Goal: Information Seeking & Learning: Find specific page/section

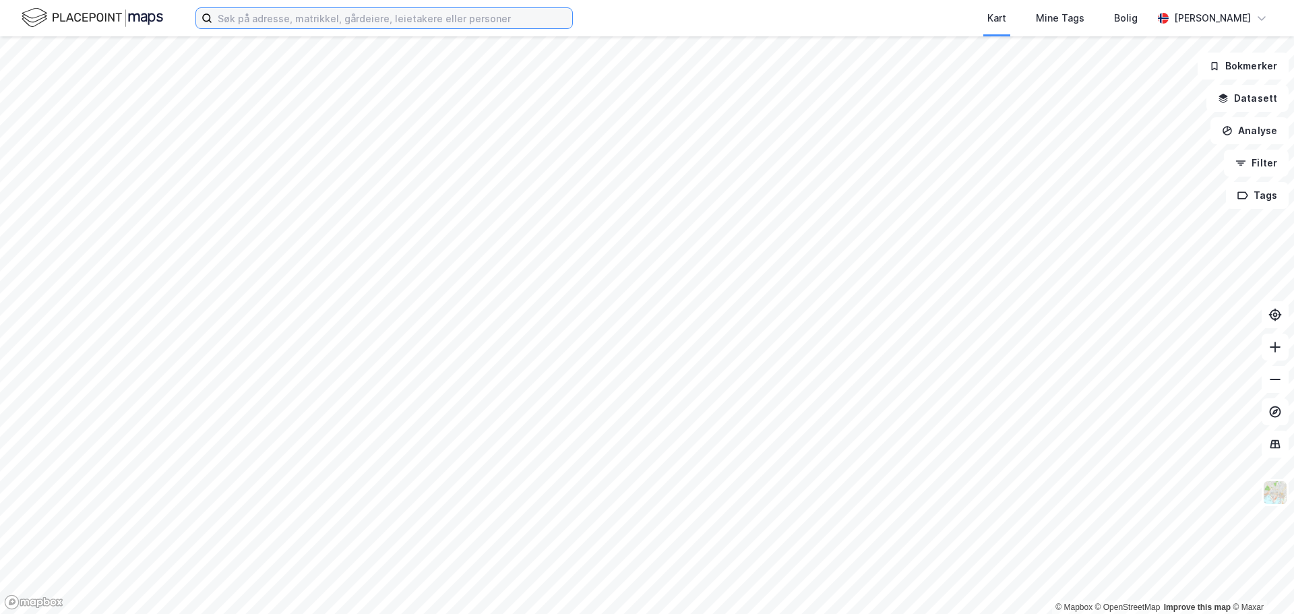
click at [313, 13] on input at bounding box center [392, 18] width 360 height 20
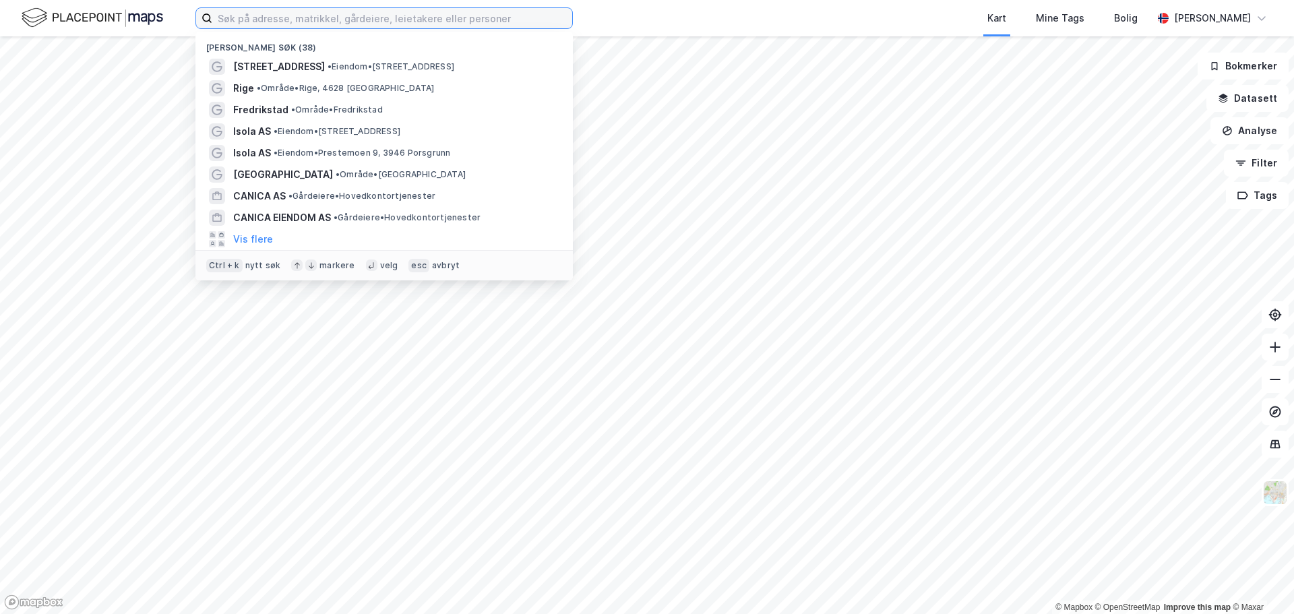
drag, startPoint x: 313, startPoint y: 13, endPoint x: 311, endPoint y: 20, distance: 6.9
click at [311, 20] on input at bounding box center [392, 18] width 360 height 20
type input "dikeveien"
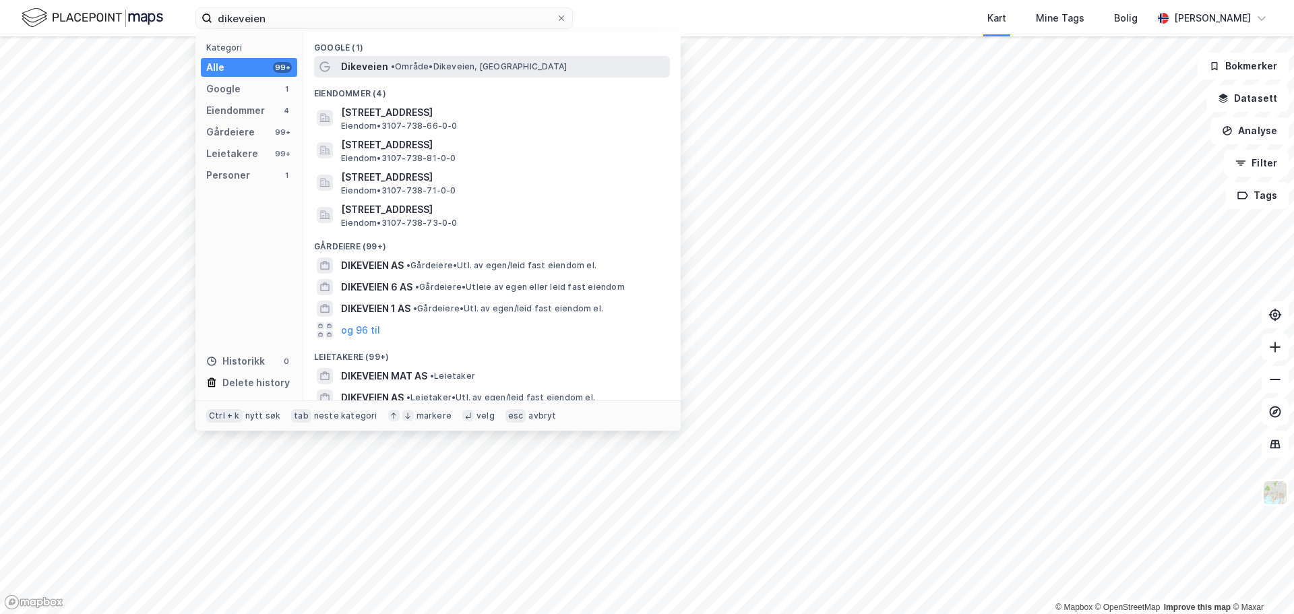
click at [428, 67] on span "• Område • Dikeveien, Rolvsøy" at bounding box center [479, 66] width 176 height 11
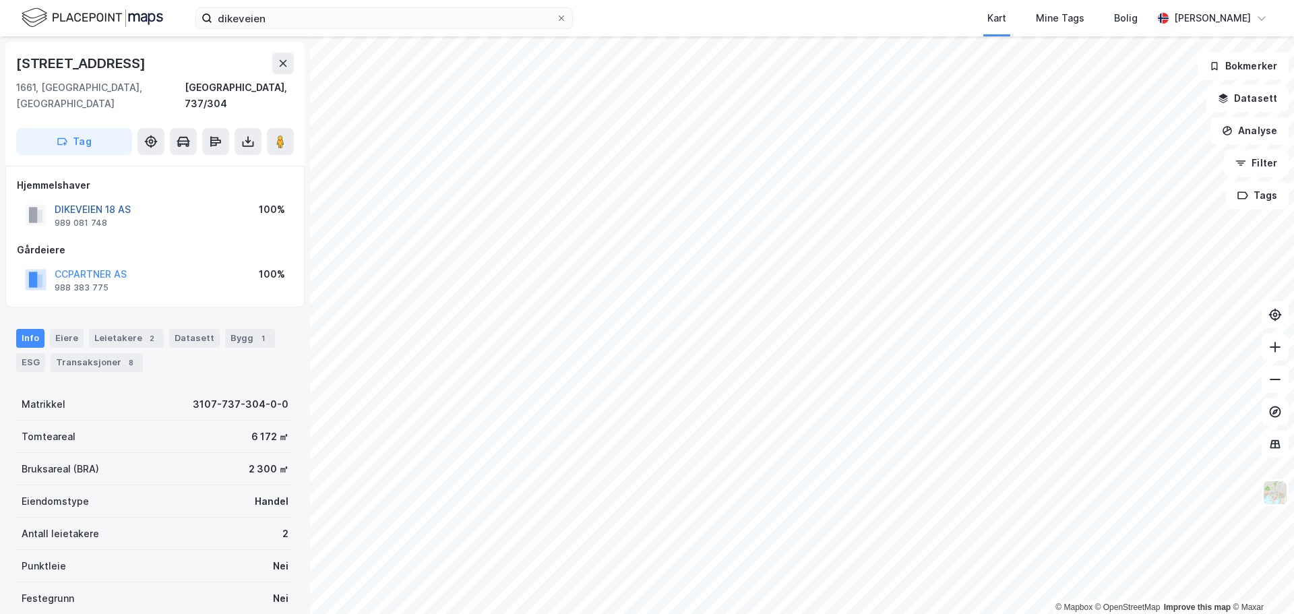
click at [0, 0] on button "DIKEVEIEN 18 AS" at bounding box center [0, 0] width 0 height 0
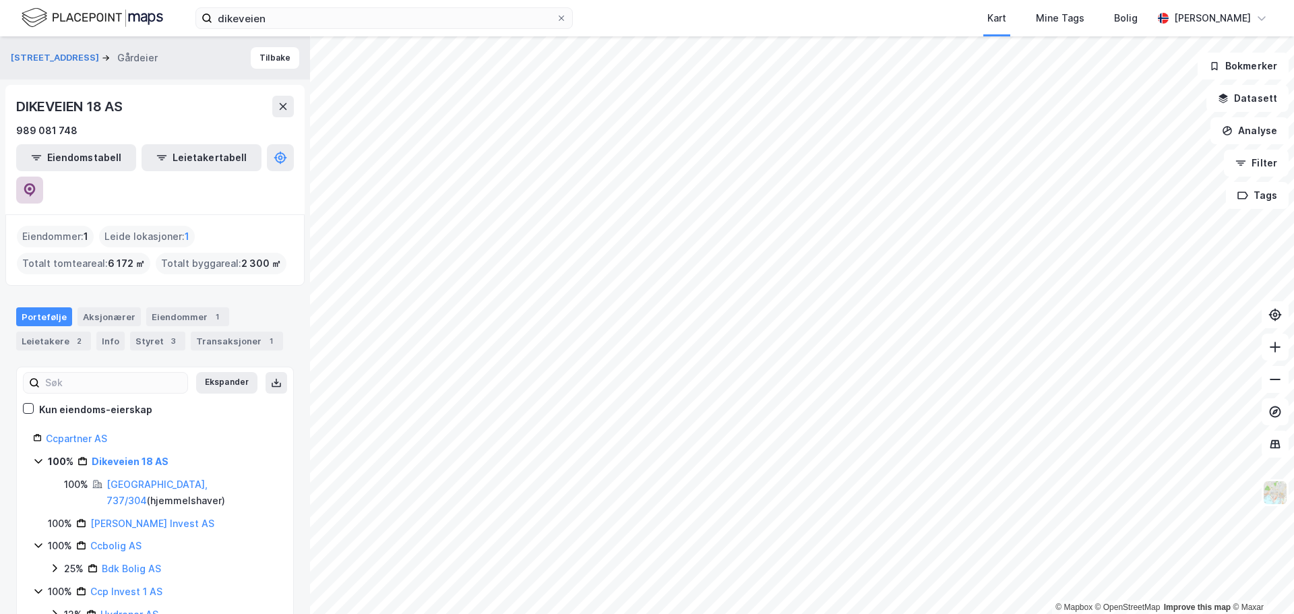
click at [36, 183] on icon at bounding box center [29, 189] width 13 height 13
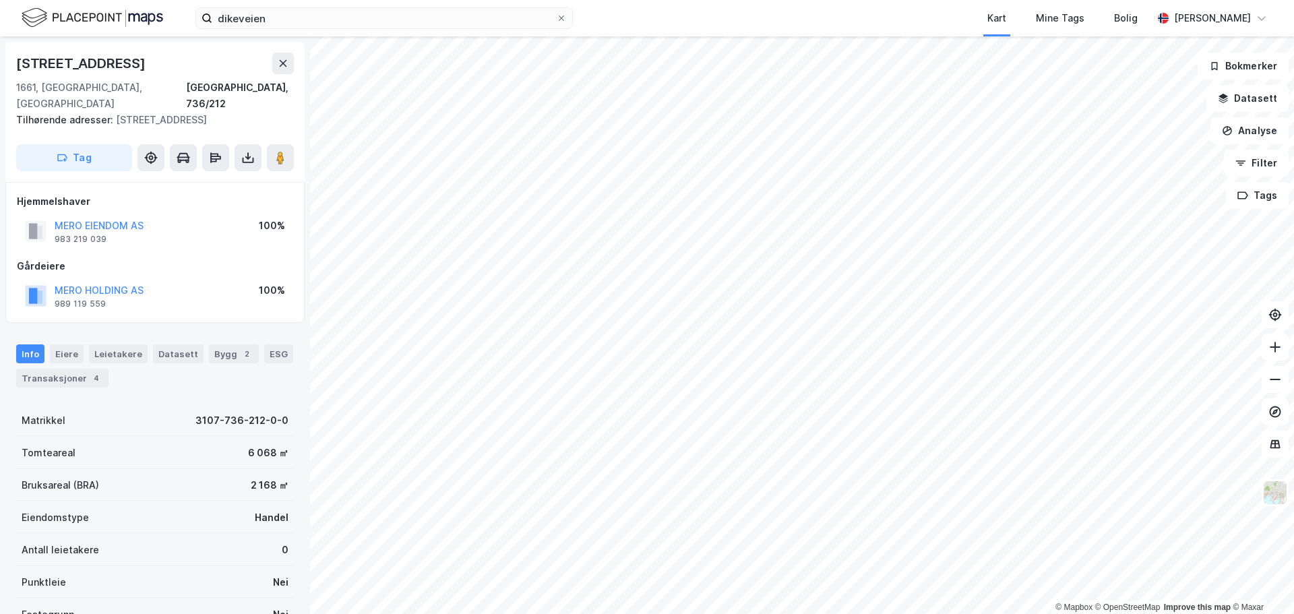
click at [115, 218] on div "MERO EIENDOM AS" at bounding box center [99, 226] width 89 height 16
click at [0, 0] on button "MERO EIENDOM AS" at bounding box center [0, 0] width 0 height 0
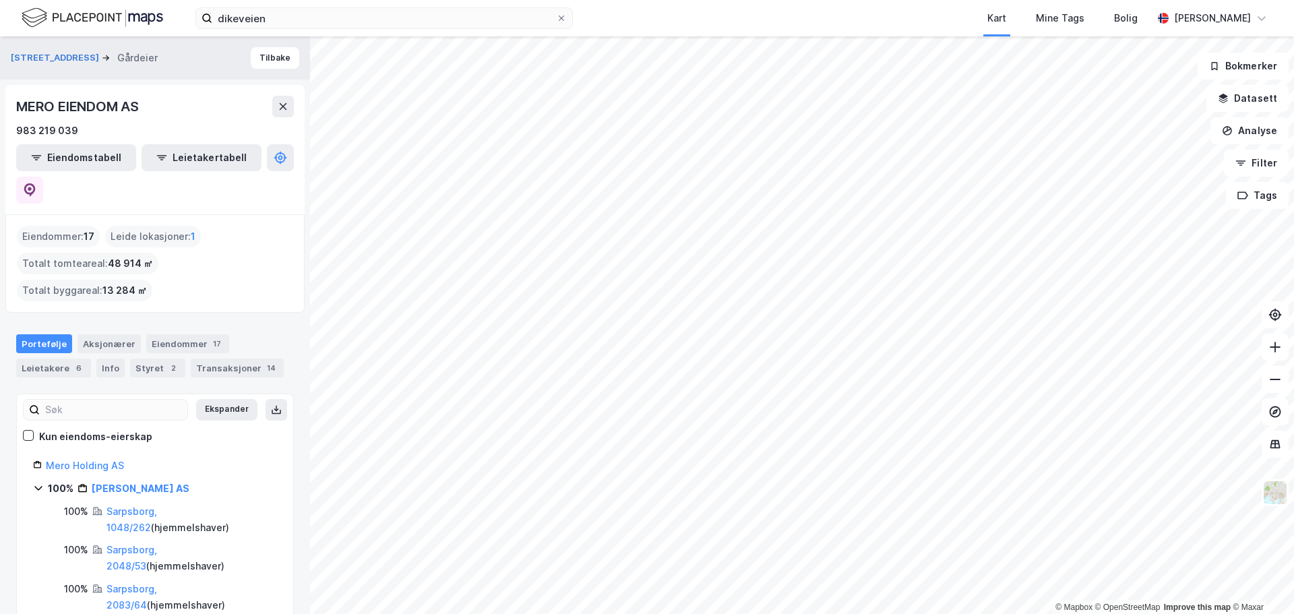
click at [496, 613] on html "dikeveien Kart Mine Tags Bolig Tobias Gedde-Dahl © Mapbox © OpenStreetMap Impro…" at bounding box center [647, 307] width 1294 height 614
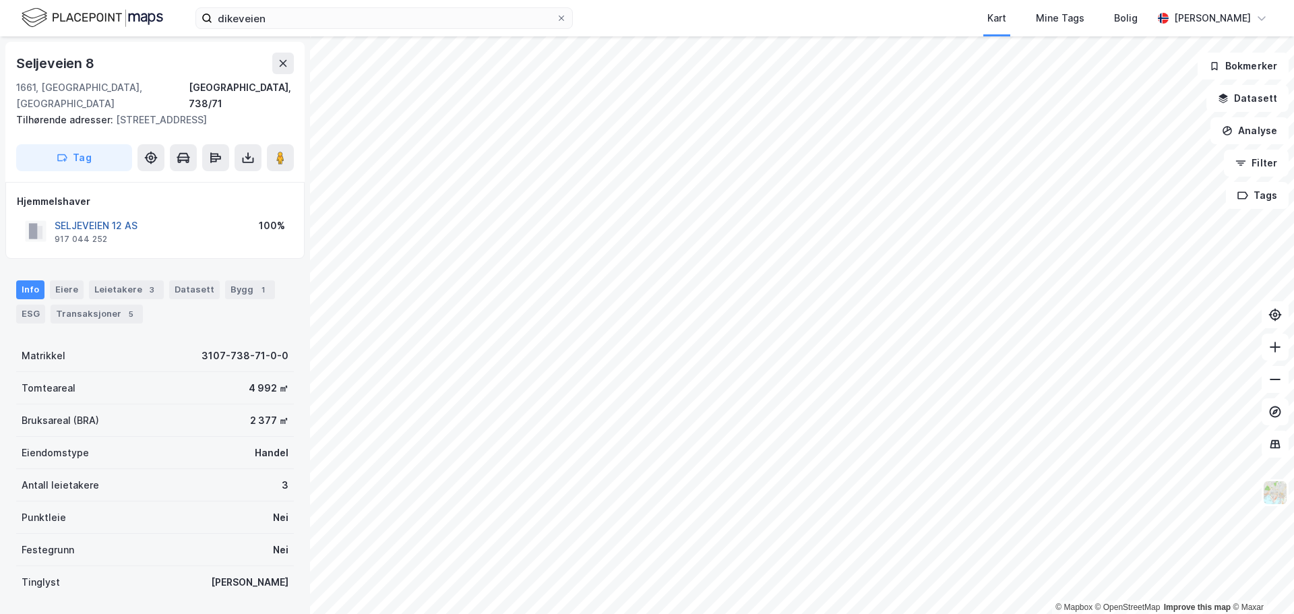
click at [0, 0] on button "SELJEVEIEN 12 AS" at bounding box center [0, 0] width 0 height 0
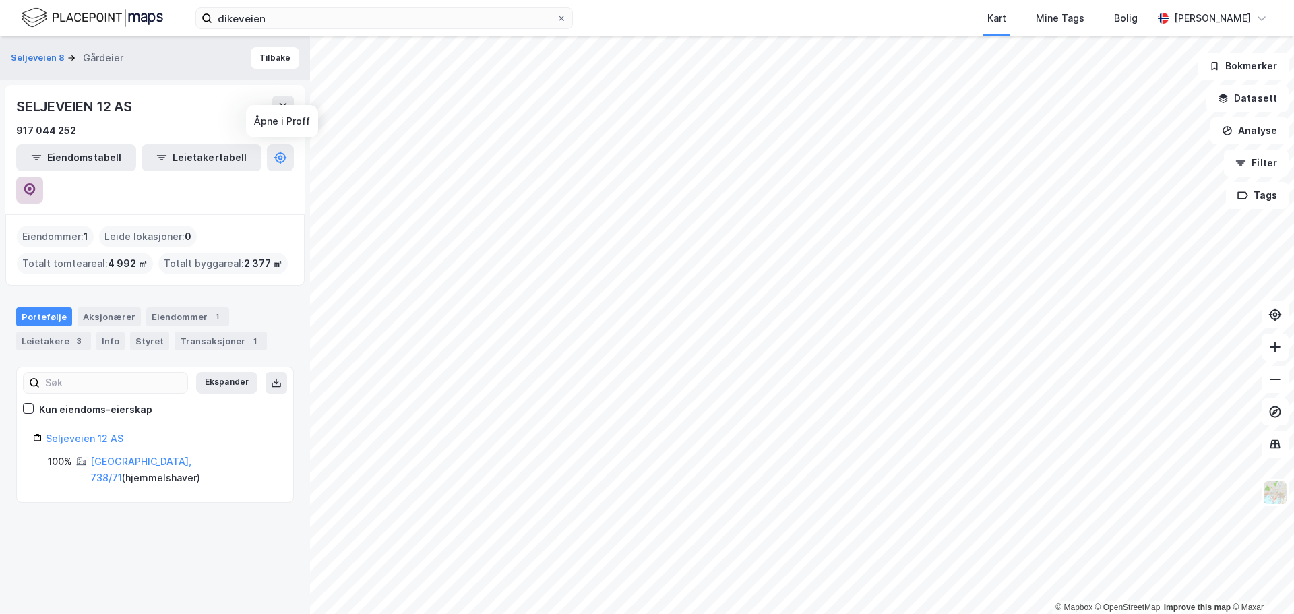
click at [36, 183] on icon at bounding box center [29, 189] width 13 height 13
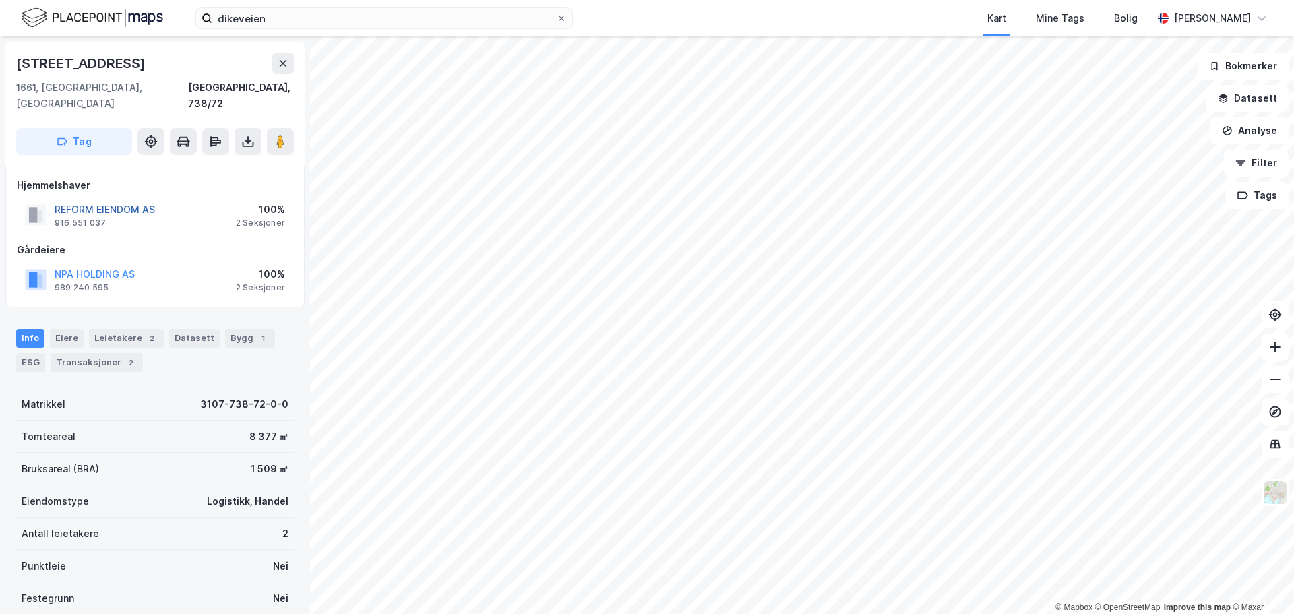
click at [0, 0] on button "REFORM EIENDOM AS" at bounding box center [0, 0] width 0 height 0
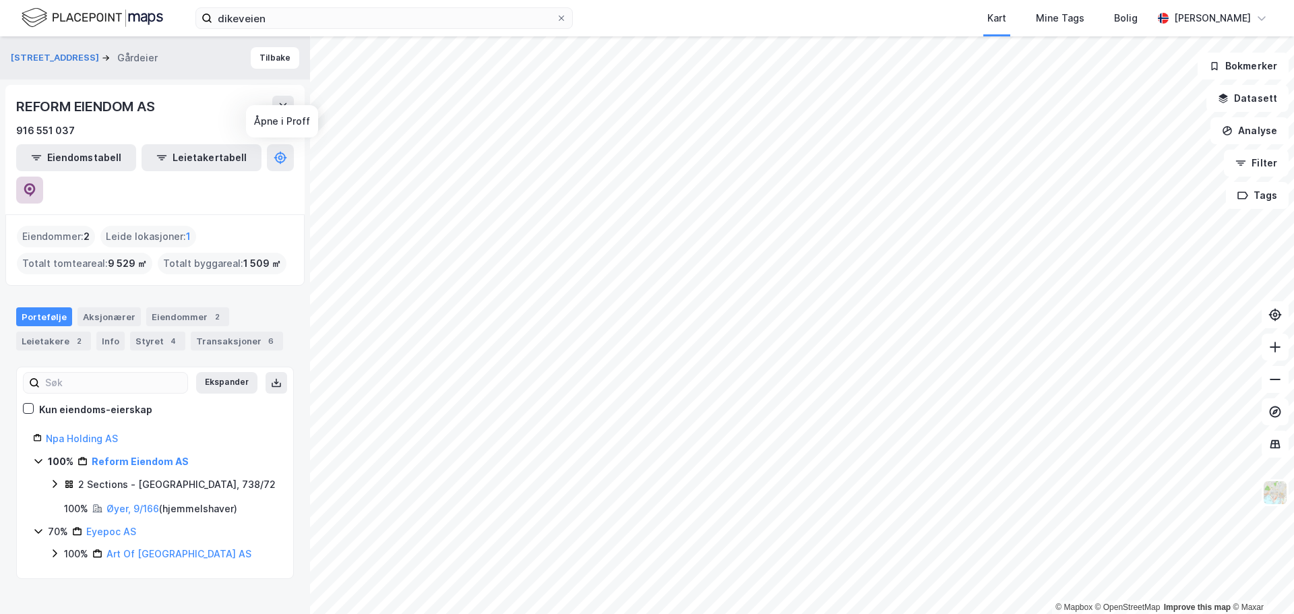
click at [36, 183] on icon at bounding box center [29, 189] width 13 height 13
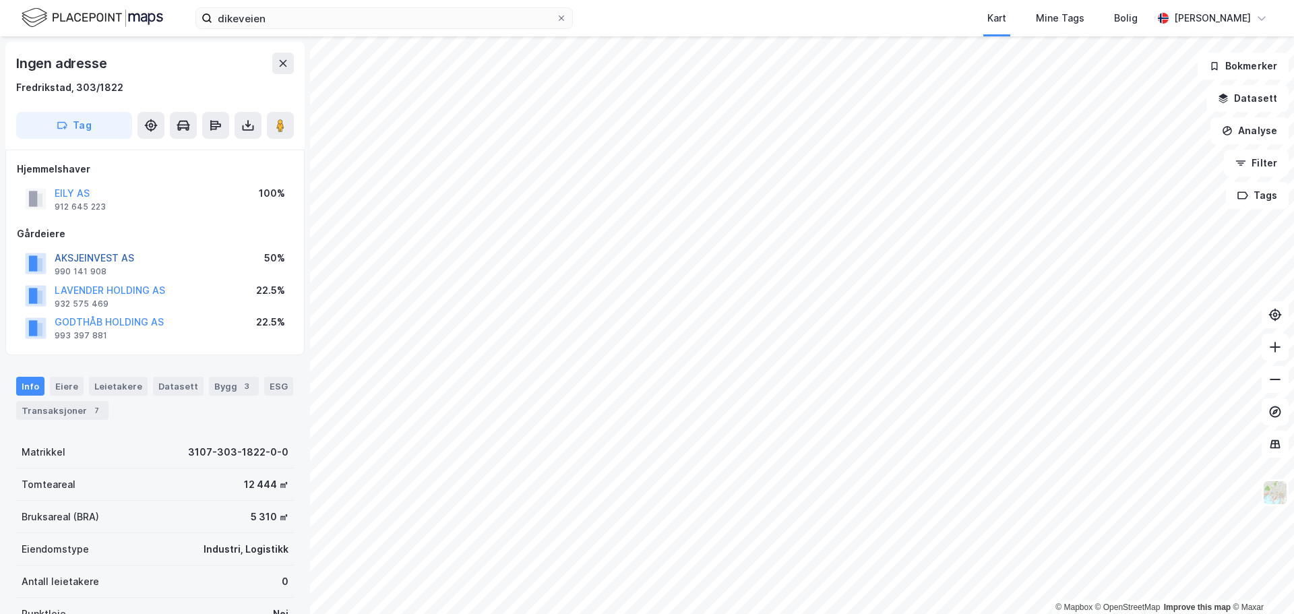
click at [0, 0] on button "AKSJEINVEST AS" at bounding box center [0, 0] width 0 height 0
click at [0, 0] on button "LAVENDER HOLDING AS" at bounding box center [0, 0] width 0 height 0
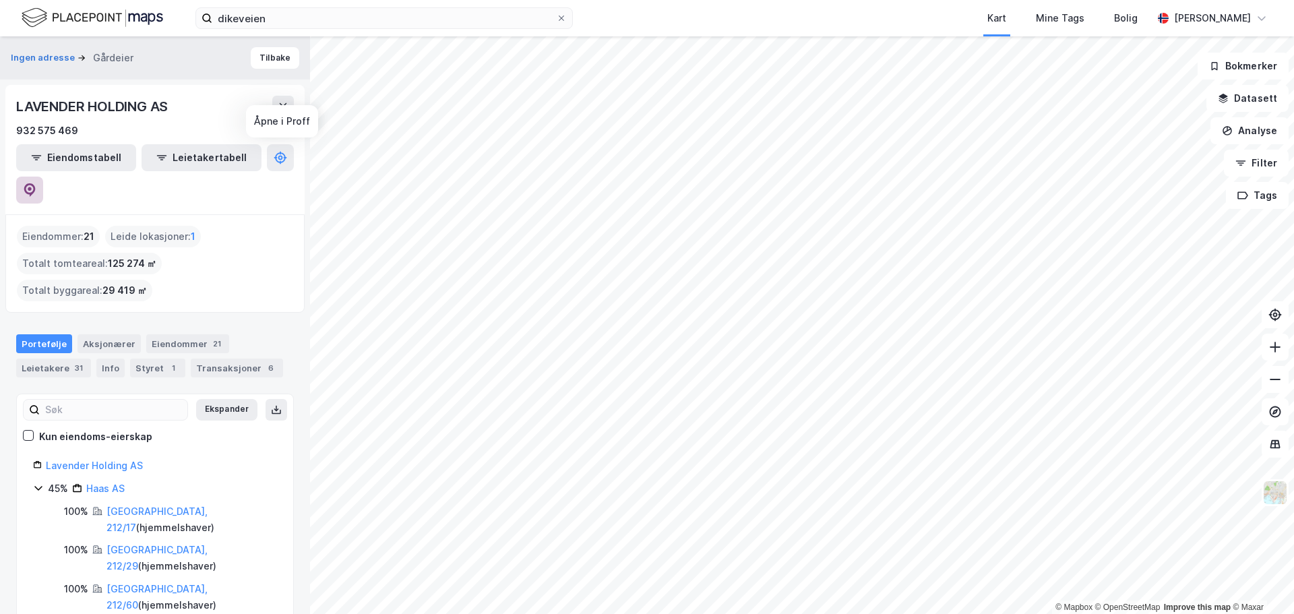
click at [36, 183] on icon at bounding box center [29, 189] width 13 height 13
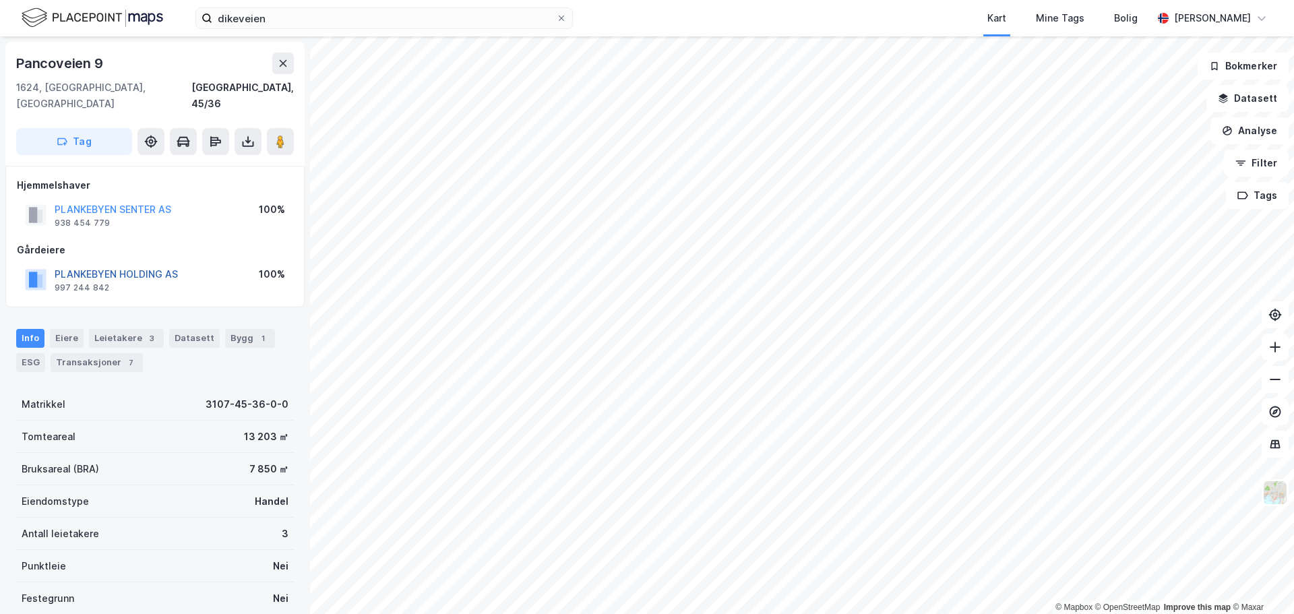
click at [0, 0] on button "PLANKEBYEN HOLDING AS" at bounding box center [0, 0] width 0 height 0
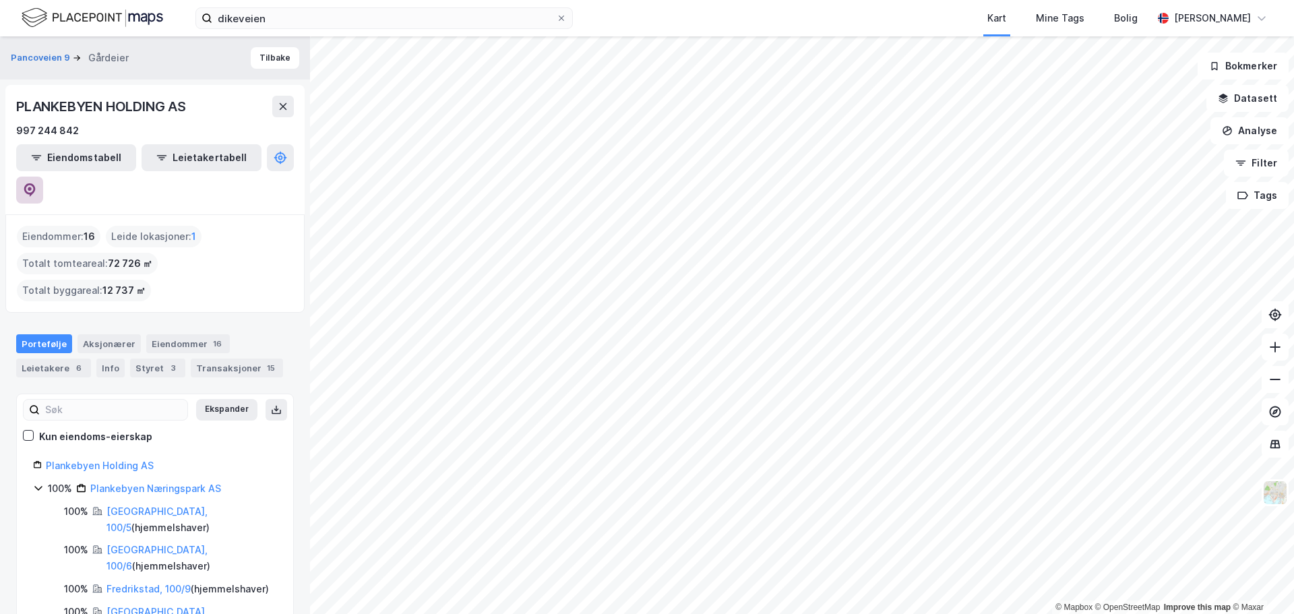
click at [43, 177] on button at bounding box center [29, 190] width 27 height 27
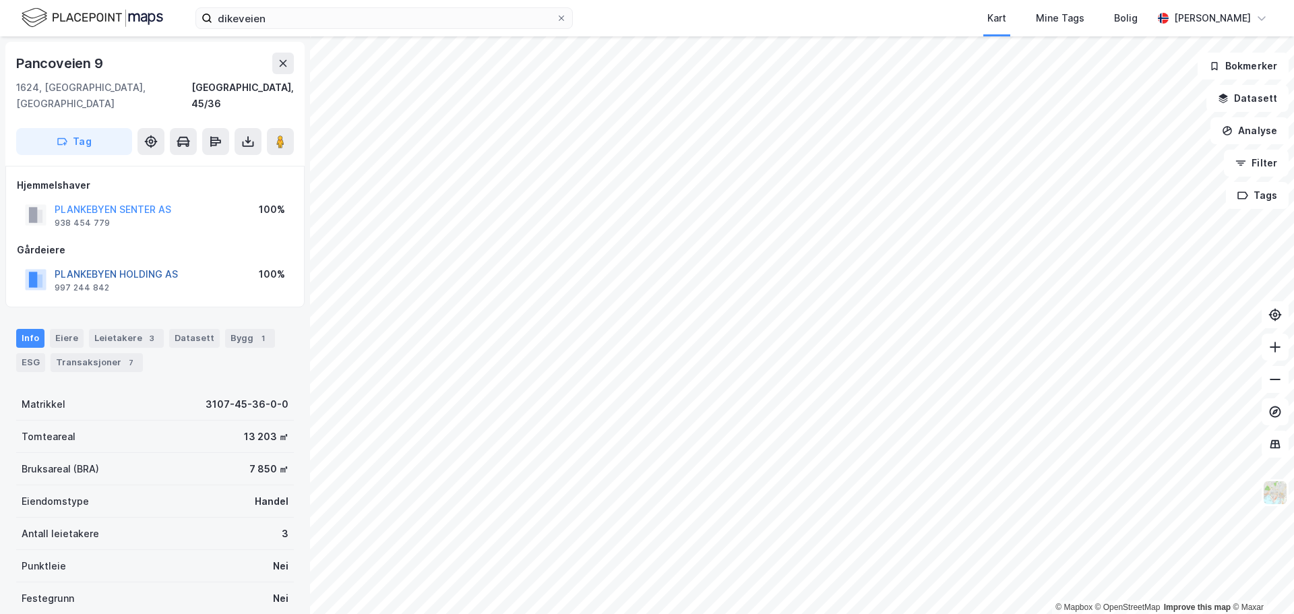
click at [0, 0] on button "PLANKEBYEN HOLDING AS" at bounding box center [0, 0] width 0 height 0
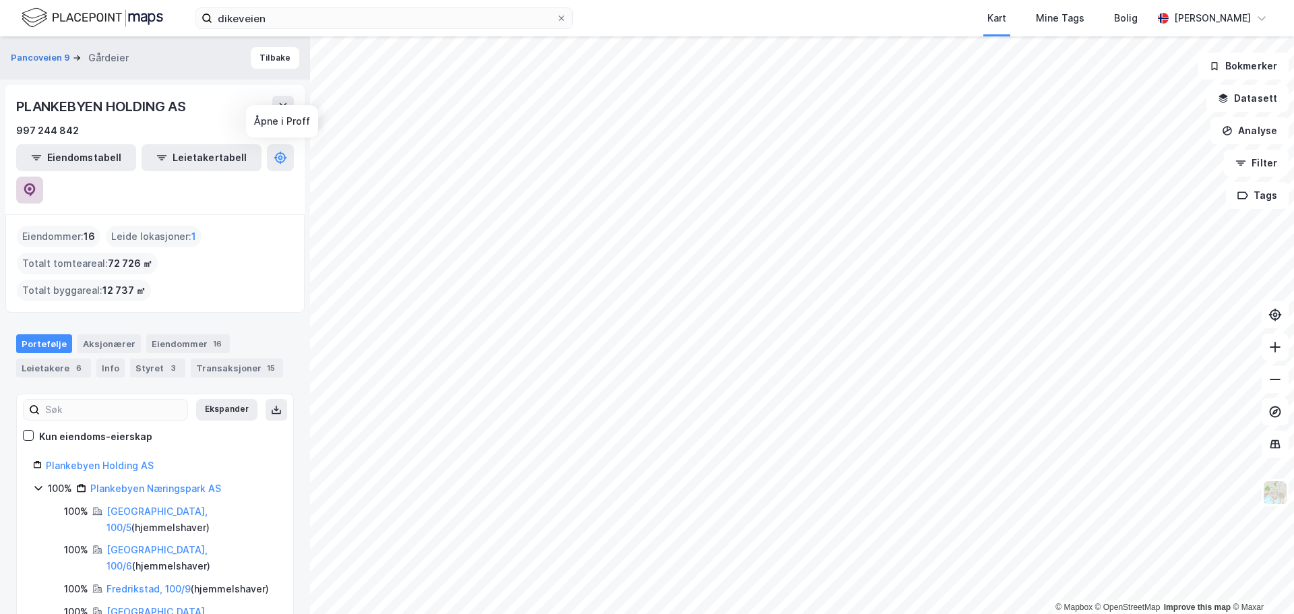
click at [36, 183] on icon at bounding box center [29, 189] width 11 height 13
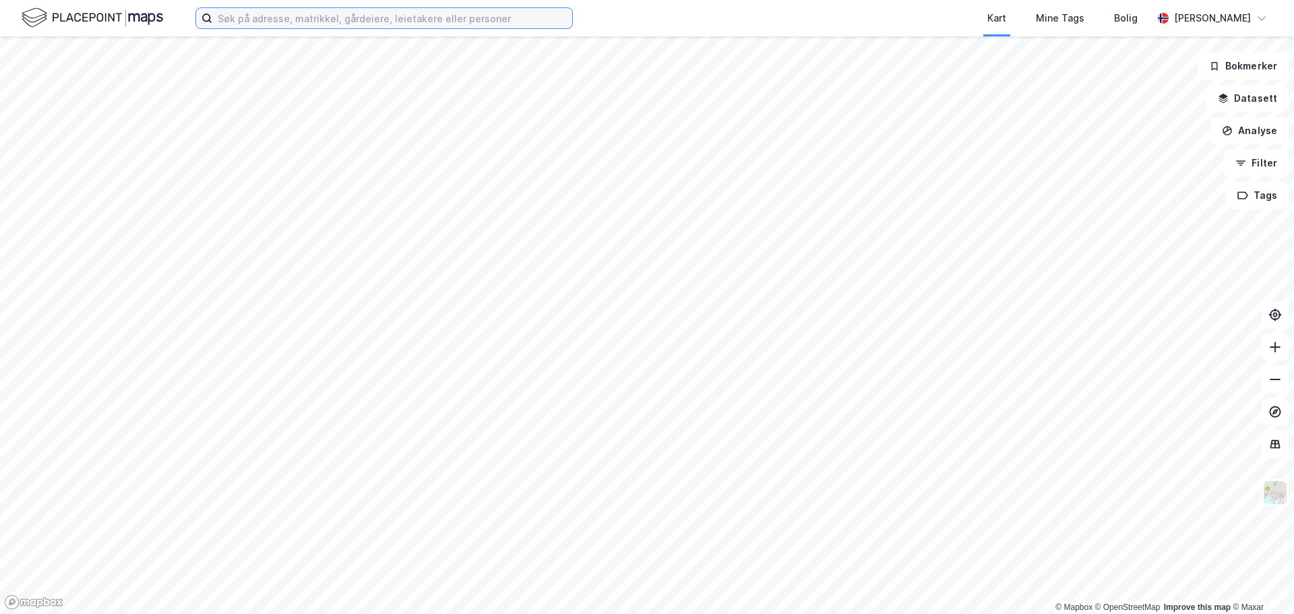
click at [285, 19] on input at bounding box center [392, 18] width 360 height 20
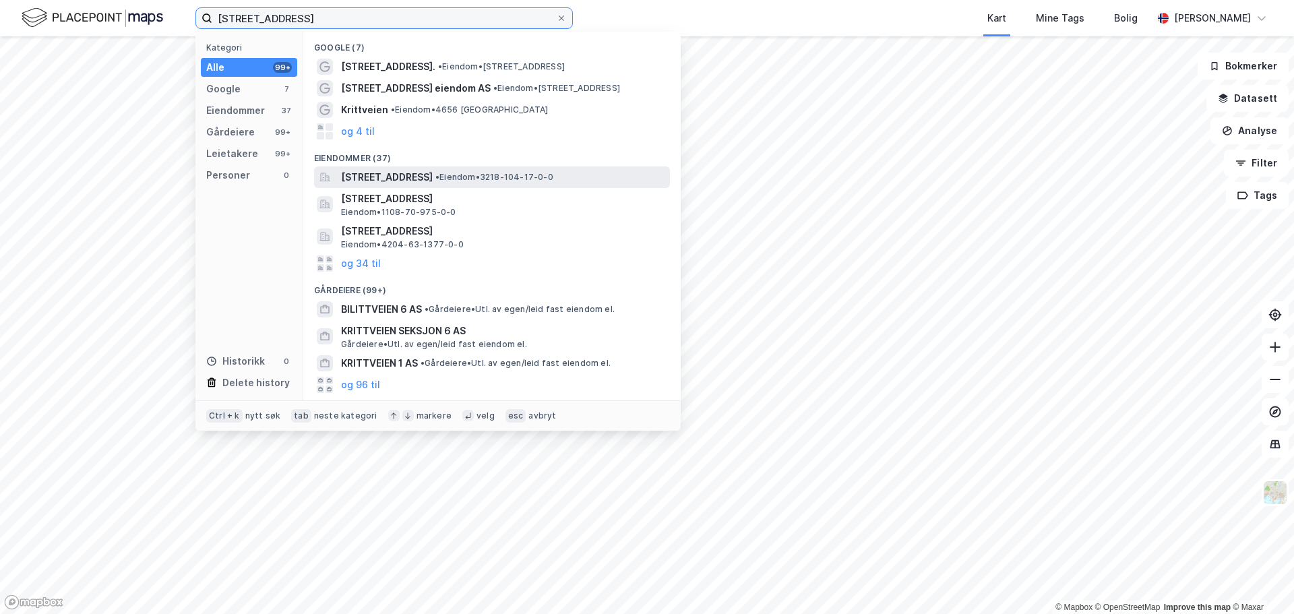
type input "[STREET_ADDRESS]"
click at [518, 177] on span "• Eiendom • 3218-104-17-0-0" at bounding box center [494, 177] width 118 height 11
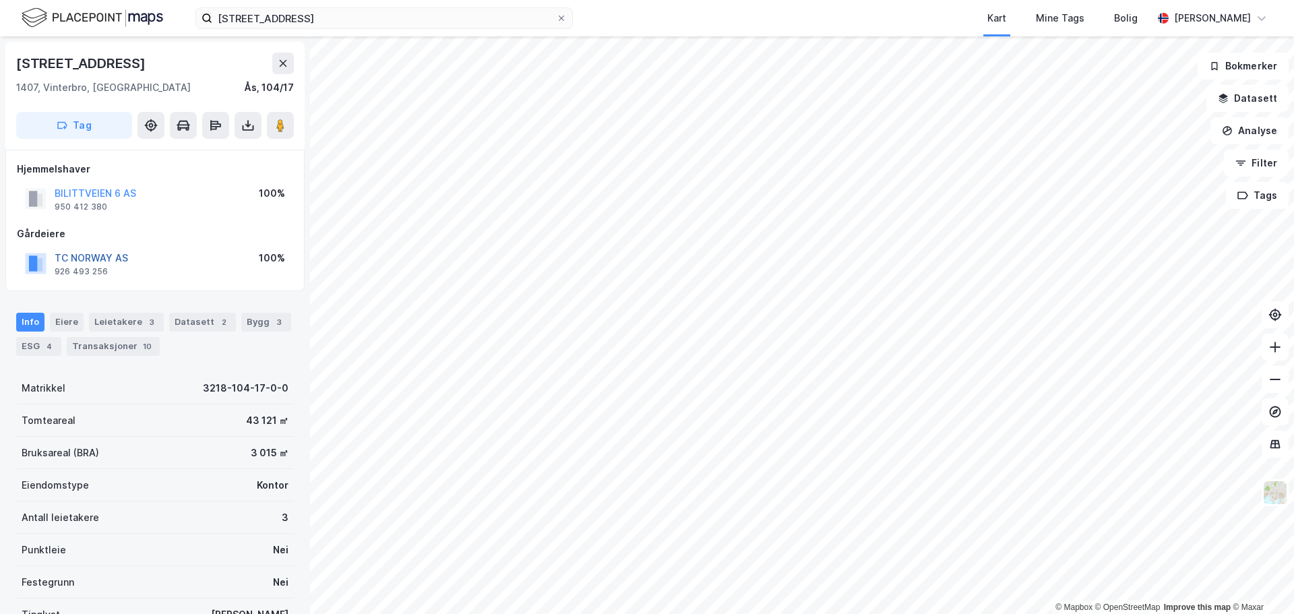
click at [0, 0] on button "TC NORWAY AS" at bounding box center [0, 0] width 0 height 0
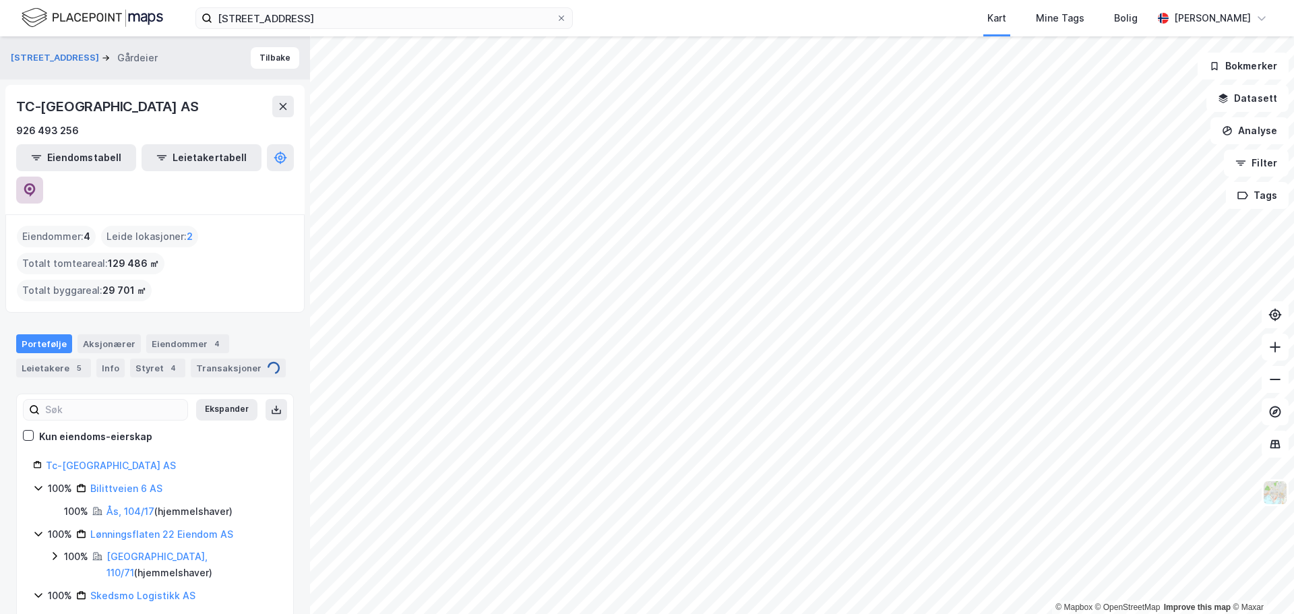
click at [36, 183] on icon at bounding box center [29, 189] width 11 height 13
